Goal: Communication & Community: Answer question/provide support

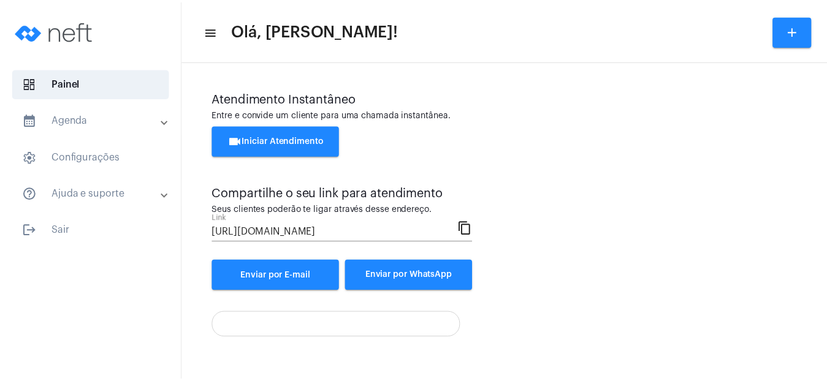
scroll to position [77, 0]
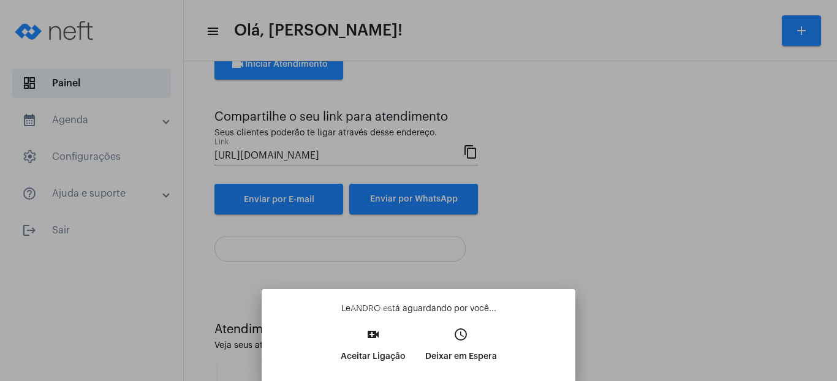
click at [378, 351] on p "Aceitar Ligação" at bounding box center [373, 357] width 65 height 22
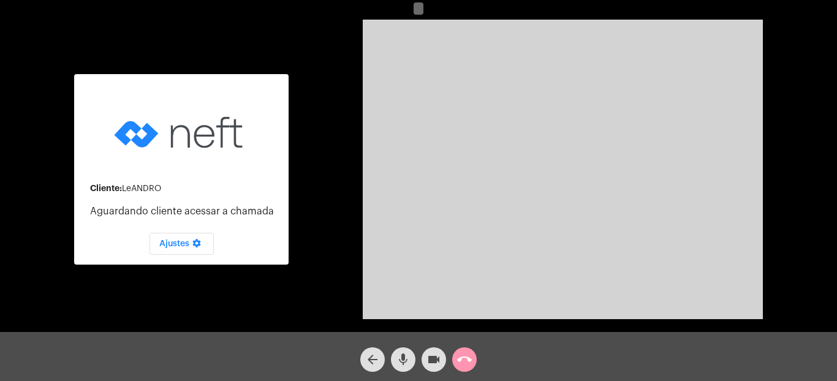
click at [466, 357] on mat-icon "call_end" at bounding box center [464, 359] width 15 height 15
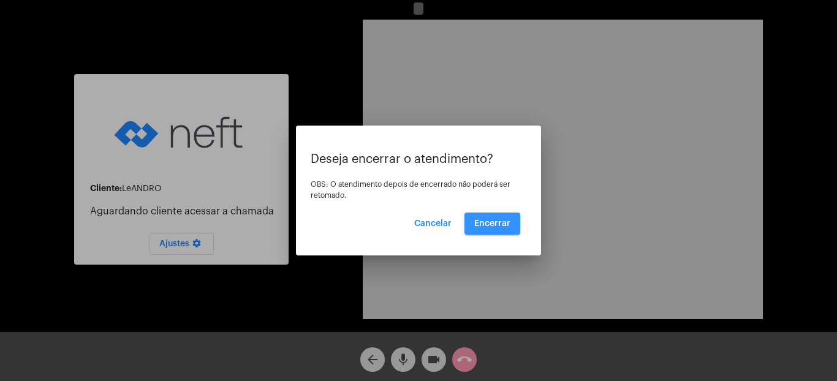
click at [482, 222] on span "Encerrar" at bounding box center [492, 223] width 36 height 9
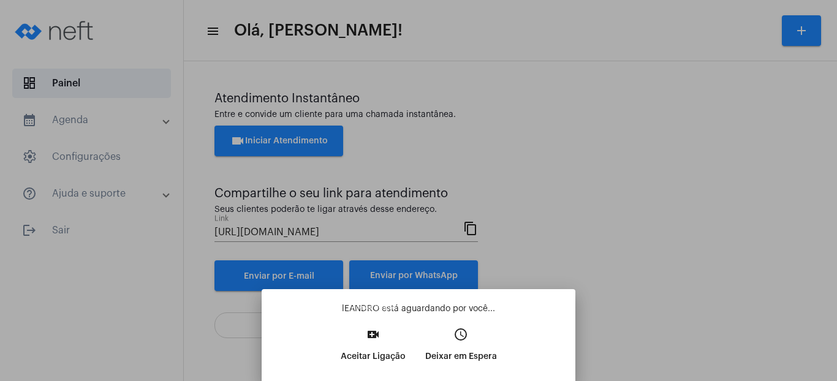
click at [374, 352] on p "Aceitar Ligação" at bounding box center [373, 357] width 65 height 22
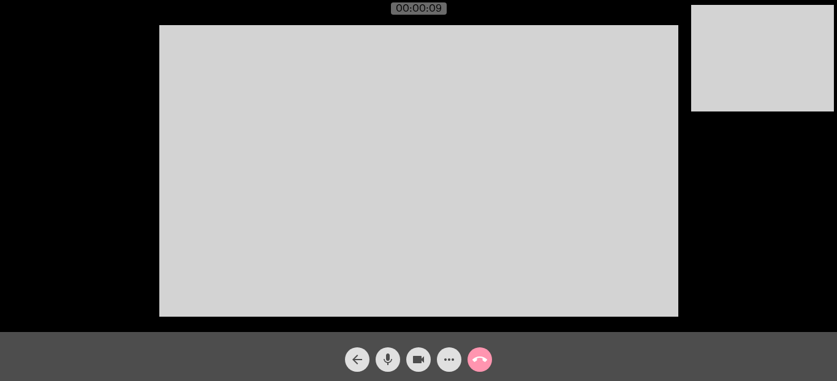
click at [378, 85] on video at bounding box center [418, 171] width 519 height 292
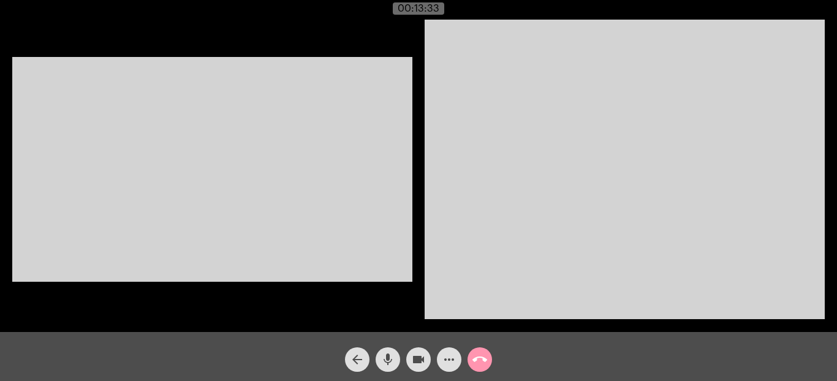
click at [423, 365] on mat-icon "videocam" at bounding box center [418, 359] width 15 height 15
click at [423, 365] on mat-icon "videocam_off" at bounding box center [418, 359] width 15 height 15
click at [423, 367] on mat-icon "videocam" at bounding box center [418, 359] width 15 height 15
click at [395, 363] on button "mic" at bounding box center [388, 360] width 25 height 25
click at [394, 362] on mat-icon "mic_off" at bounding box center [388, 359] width 15 height 15
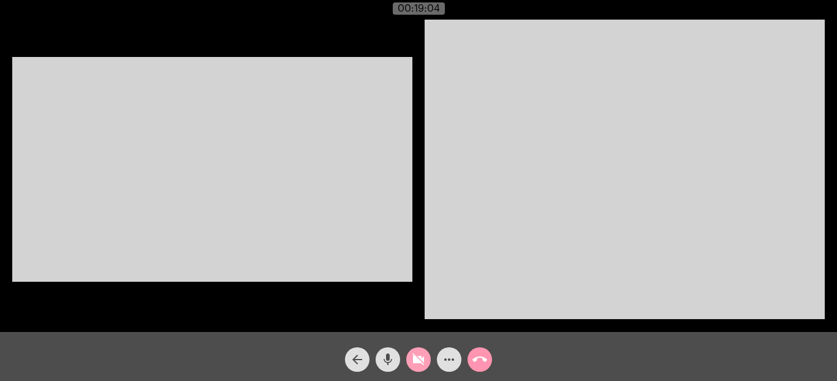
click at [412, 358] on mat-icon "videocam_off" at bounding box center [418, 359] width 15 height 15
click at [417, 361] on mat-icon "videocam" at bounding box center [418, 359] width 15 height 15
click at [422, 355] on mat-icon "videocam_off" at bounding box center [418, 359] width 15 height 15
click at [485, 356] on mat-icon "call_end" at bounding box center [480, 359] width 15 height 15
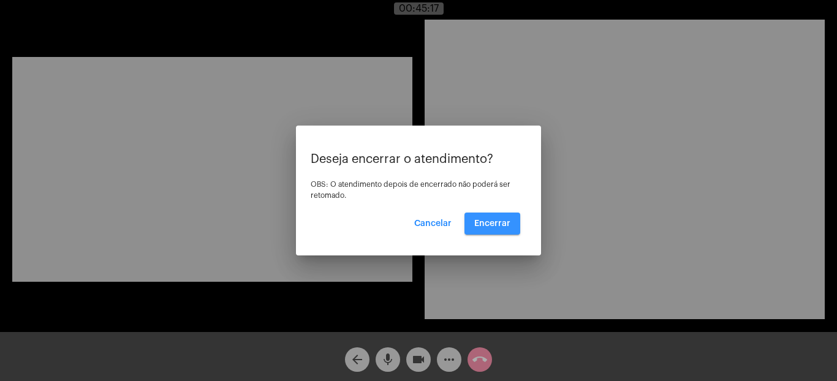
click at [495, 220] on span "Encerrar" at bounding box center [492, 223] width 36 height 9
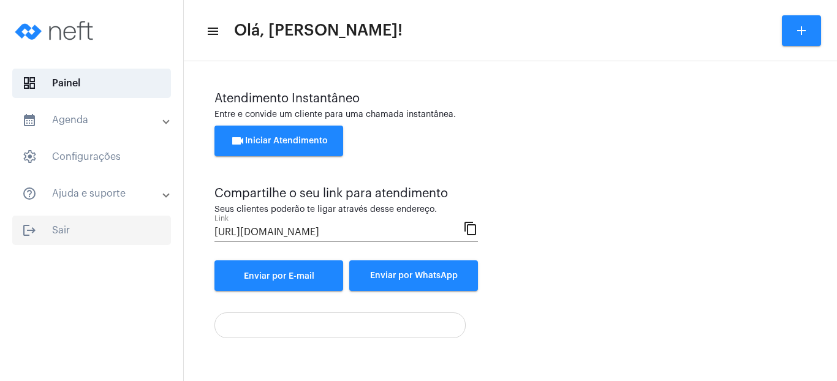
click at [64, 238] on span "logout Sair" at bounding box center [91, 230] width 159 height 29
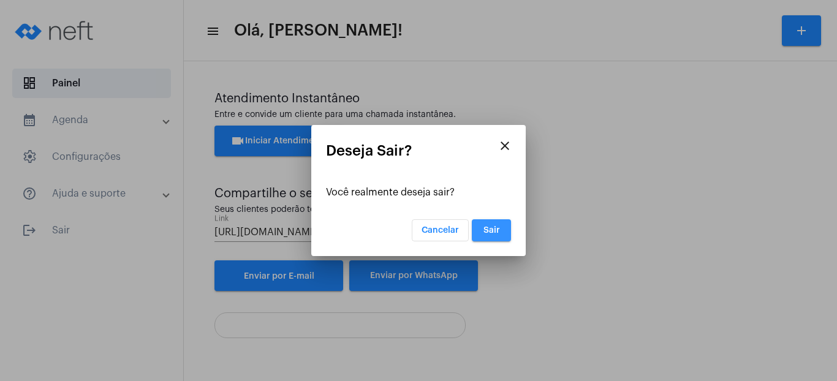
click at [477, 232] on button "Sair" at bounding box center [491, 230] width 39 height 22
